Goal: Obtain resource: Download file/media

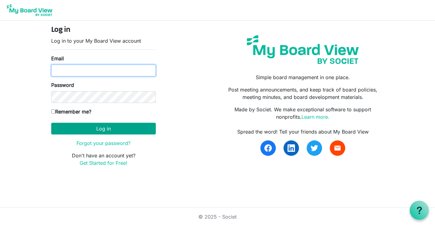
type input "programs@lgbtcenterofreading.com"
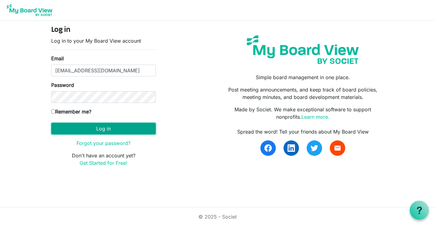
click at [130, 123] on button "Log in" at bounding box center [103, 128] width 105 height 12
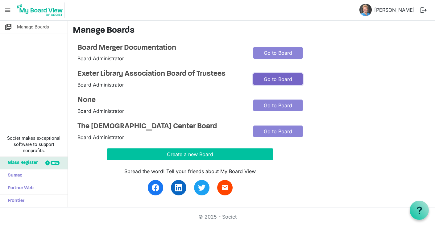
click at [267, 80] on link "Go to Board" at bounding box center [277, 79] width 49 height 12
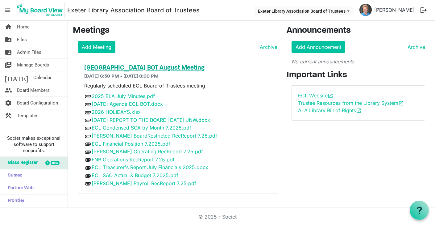
click at [140, 68] on h5 "Exeter Community Library BOT August Meeting" at bounding box center [177, 67] width 187 height 7
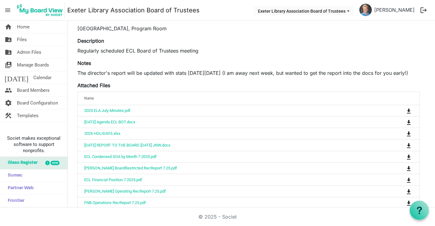
scroll to position [67, 0]
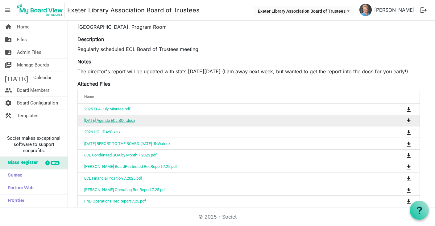
click at [133, 119] on link "August 11 2025 Agenda ECL BOT.docx" at bounding box center [109, 120] width 51 height 5
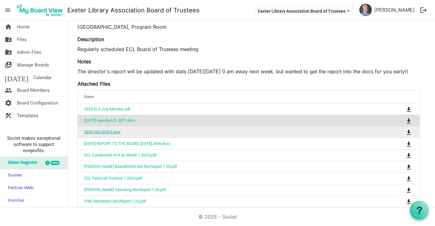
click at [106, 131] on link "2026 HOLIDAYS.xlsx" at bounding box center [102, 131] width 36 height 5
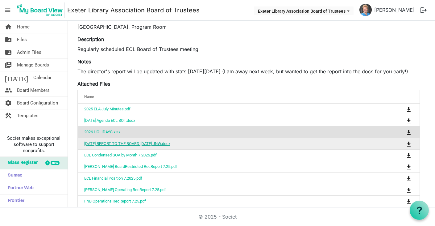
click at [139, 143] on link "2025 AUGUST REPORT TO THE BOARD 07 28 2025 JNW.docx" at bounding box center [127, 143] width 86 height 5
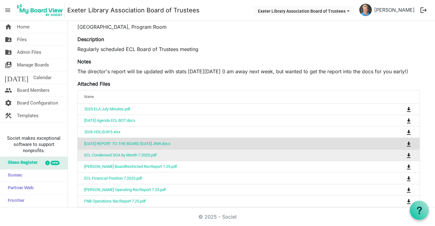
click at [134, 152] on td "ECL Condensed SOA by Month 7.2025.pdf" at bounding box center [229, 154] width 303 height 11
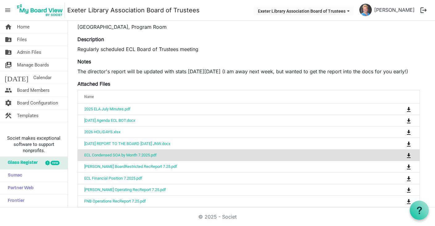
click at [134, 152] on td "ECL Condensed SOA by Month 7.2025.pdf" at bounding box center [229, 154] width 303 height 11
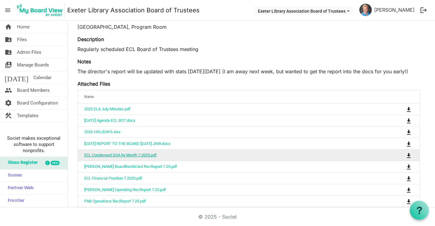
click at [134, 155] on link "ECL Condensed SOA by Month 7.2025.pdf" at bounding box center [120, 154] width 73 height 5
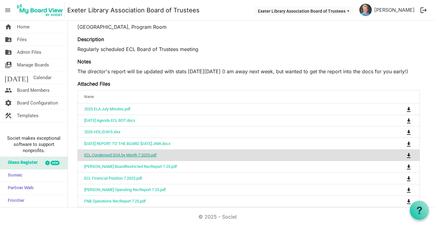
click at [134, 155] on link "ECL Condensed SOA by Month 7.2025.pdf" at bounding box center [120, 154] width 73 height 5
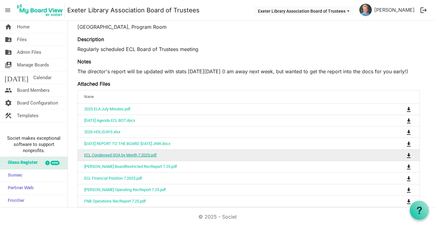
click at [127, 155] on link "ECL Condensed SOA by Month 7.2025.pdf" at bounding box center [120, 154] width 73 height 5
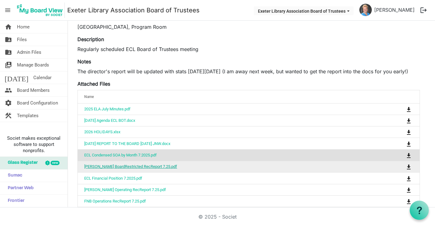
click at [130, 167] on link "Tompkins BoardRestricted RecReport 7.25.pdf" at bounding box center [130, 166] width 93 height 5
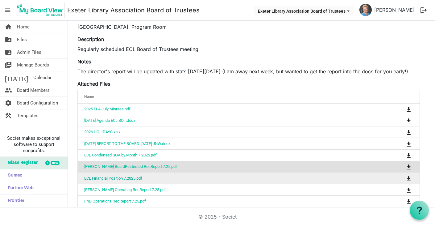
click at [108, 179] on link "ECL Financial Position 7.2025.pdf" at bounding box center [113, 178] width 58 height 5
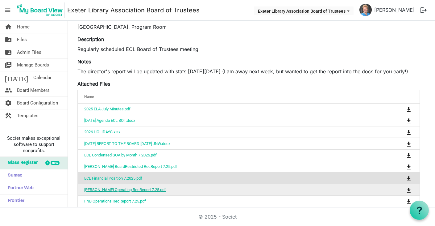
click at [107, 188] on link "Tompkins Operating RecReport 7.25.pdf" at bounding box center [125, 189] width 82 height 5
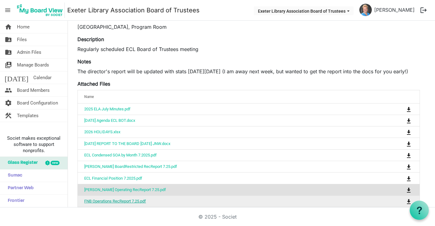
click at [118, 199] on link "FNB Operations RecReport 7.25.pdf" at bounding box center [115, 200] width 62 height 5
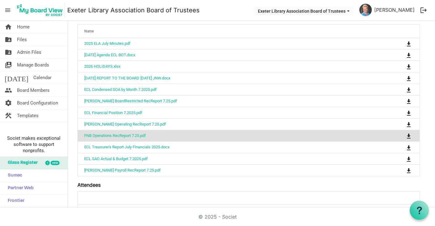
scroll to position [135, 0]
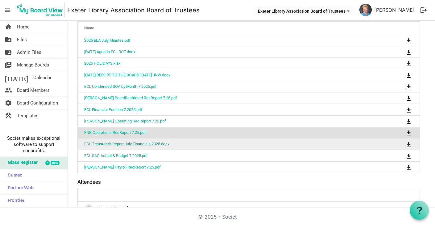
click at [133, 143] on link "ECL Treasurer's Report July Financials 2025.docx" at bounding box center [126, 143] width 85 height 5
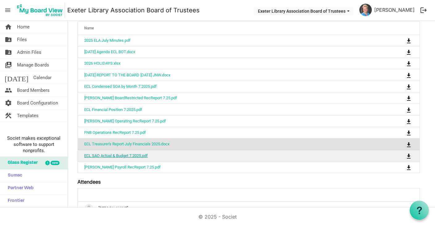
click at [129, 155] on link "ECL SAO Actual & Budget 7.2025.pdf" at bounding box center [116, 155] width 64 height 5
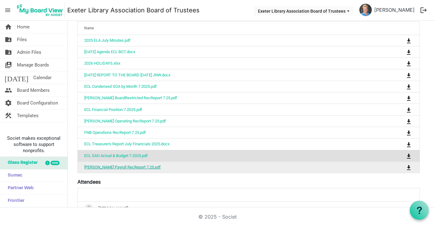
click at [119, 167] on link "Tompkins Payroll RecReport 7.25.pdf" at bounding box center [122, 166] width 77 height 5
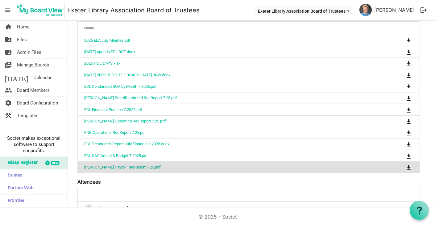
click at [119, 167] on link "Tompkins Payroll RecReport 7.25.pdf" at bounding box center [122, 166] width 77 height 5
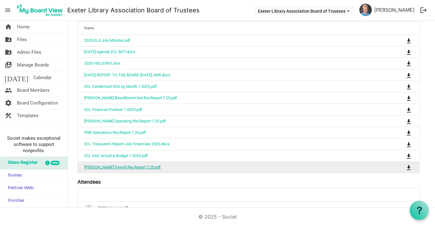
click at [119, 167] on link "Tompkins Payroll RecReport 7.25.pdf" at bounding box center [122, 166] width 77 height 5
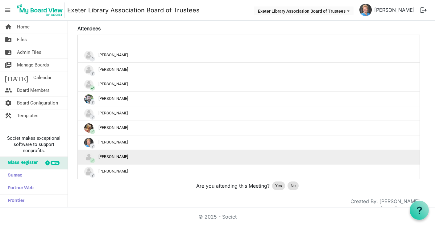
scroll to position [297, 0]
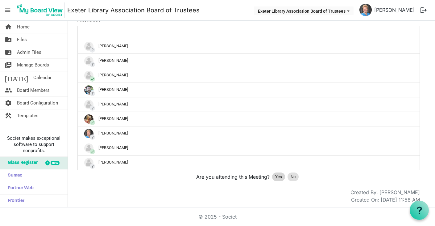
click at [280, 176] on span "Yes" at bounding box center [278, 176] width 7 height 6
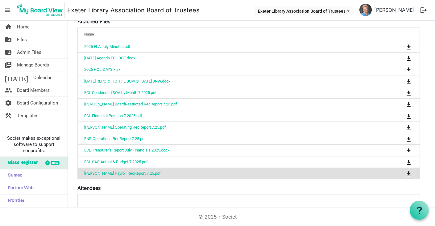
scroll to position [126, 0]
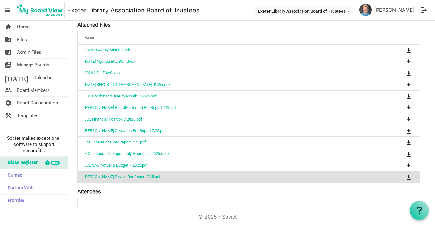
click at [48, 162] on div at bounding box center [47, 162] width 5 height 5
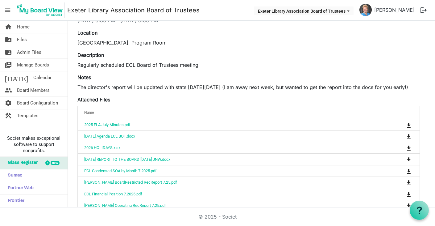
scroll to position [0, 0]
